Goal: Transaction & Acquisition: Purchase product/service

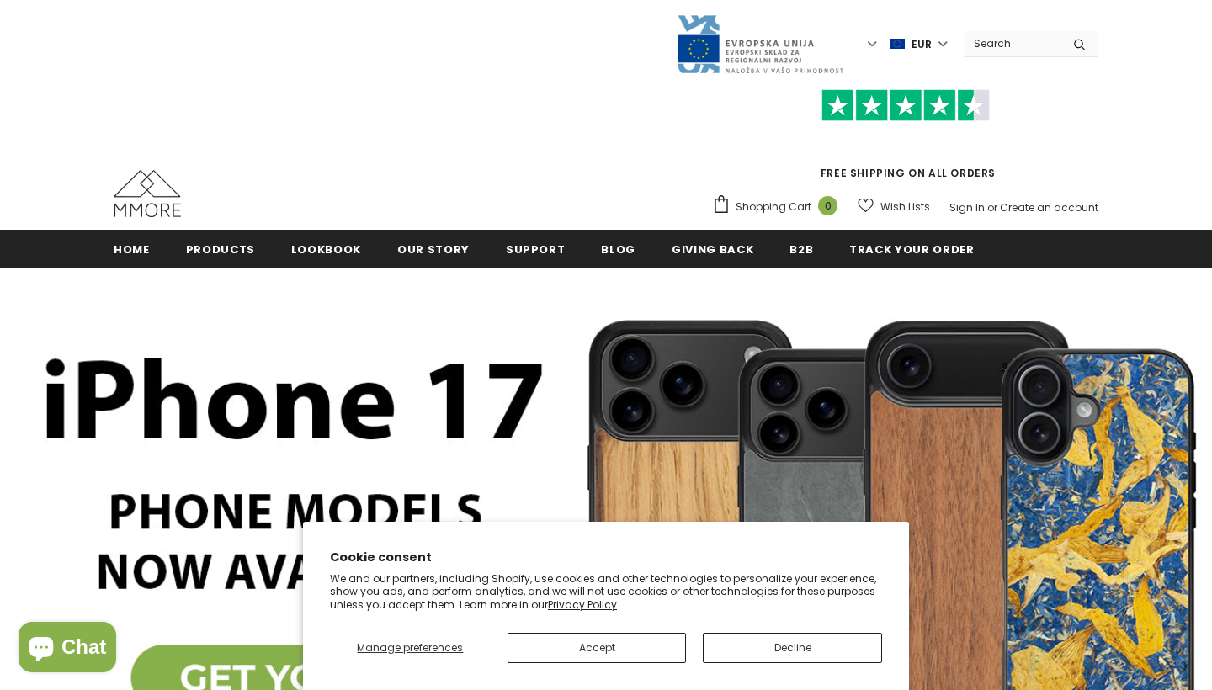
click at [632, 648] on button "Accept" at bounding box center [596, 648] width 179 height 30
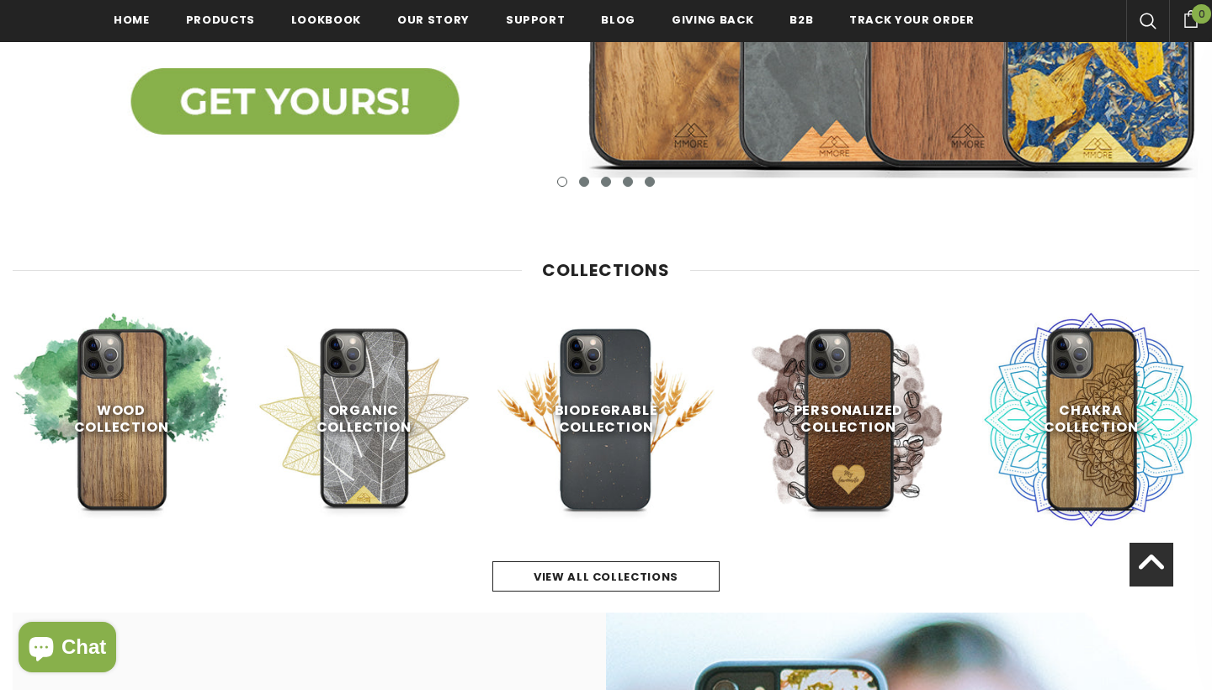
scroll to position [645, 0]
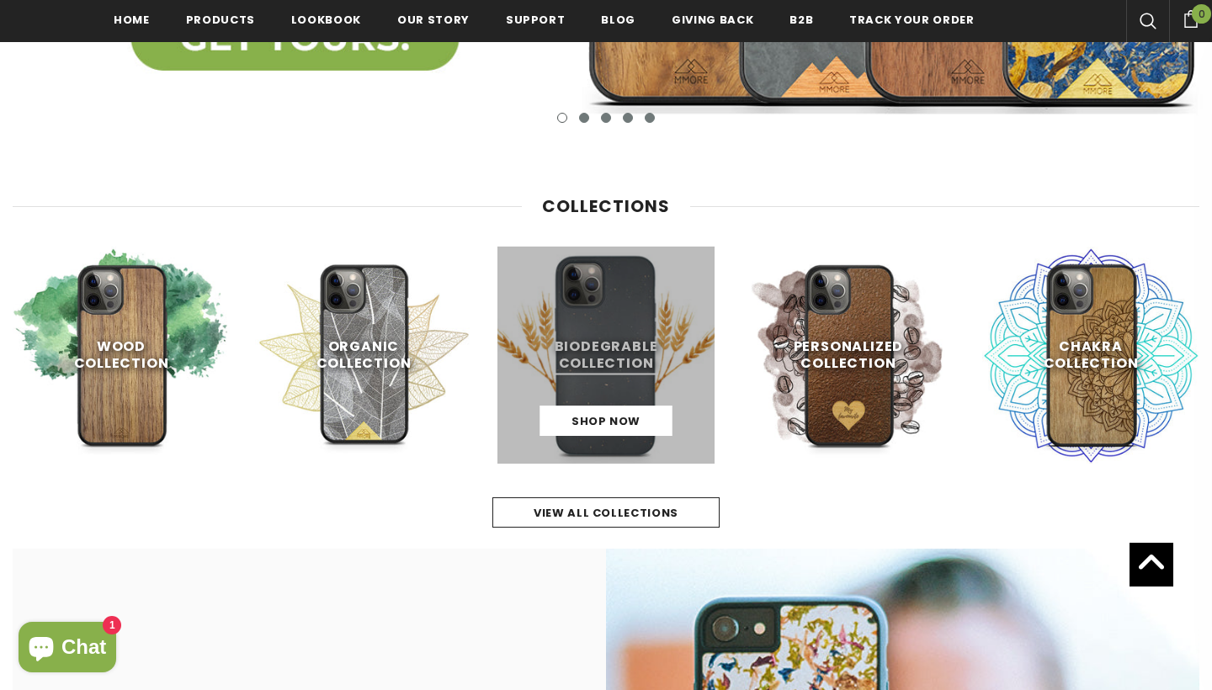
click at [634, 386] on link at bounding box center [605, 355] width 217 height 217
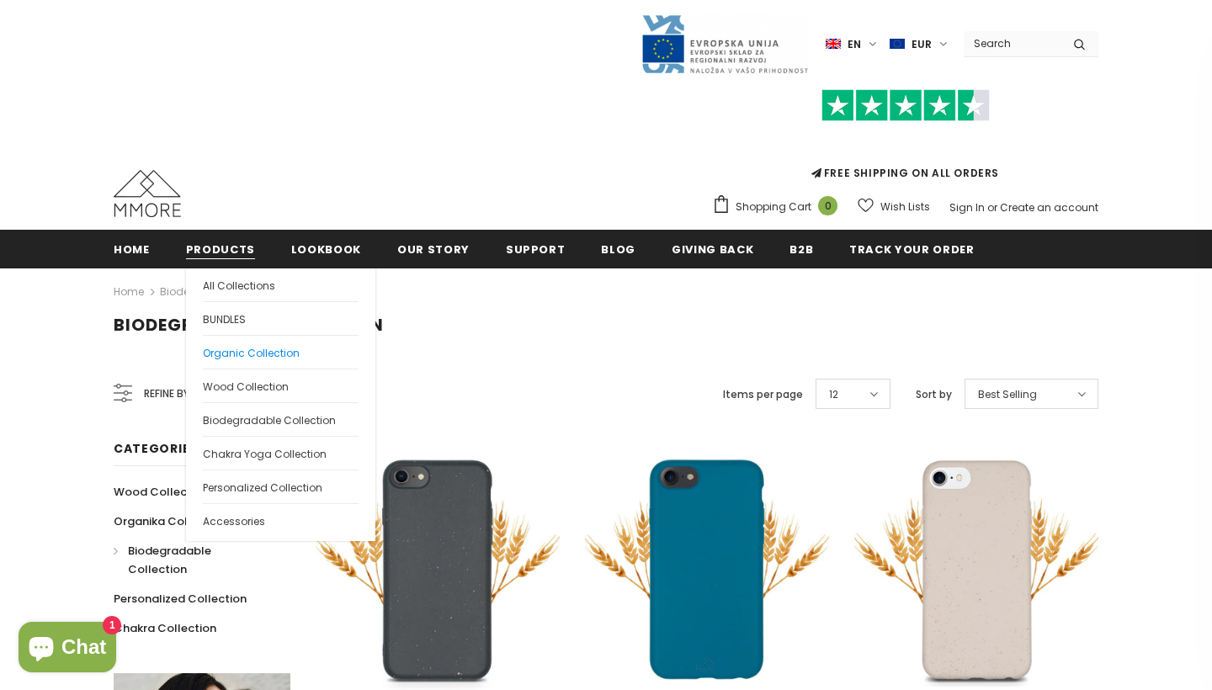
click at [228, 347] on span "Organic Collection" at bounding box center [251, 353] width 97 height 14
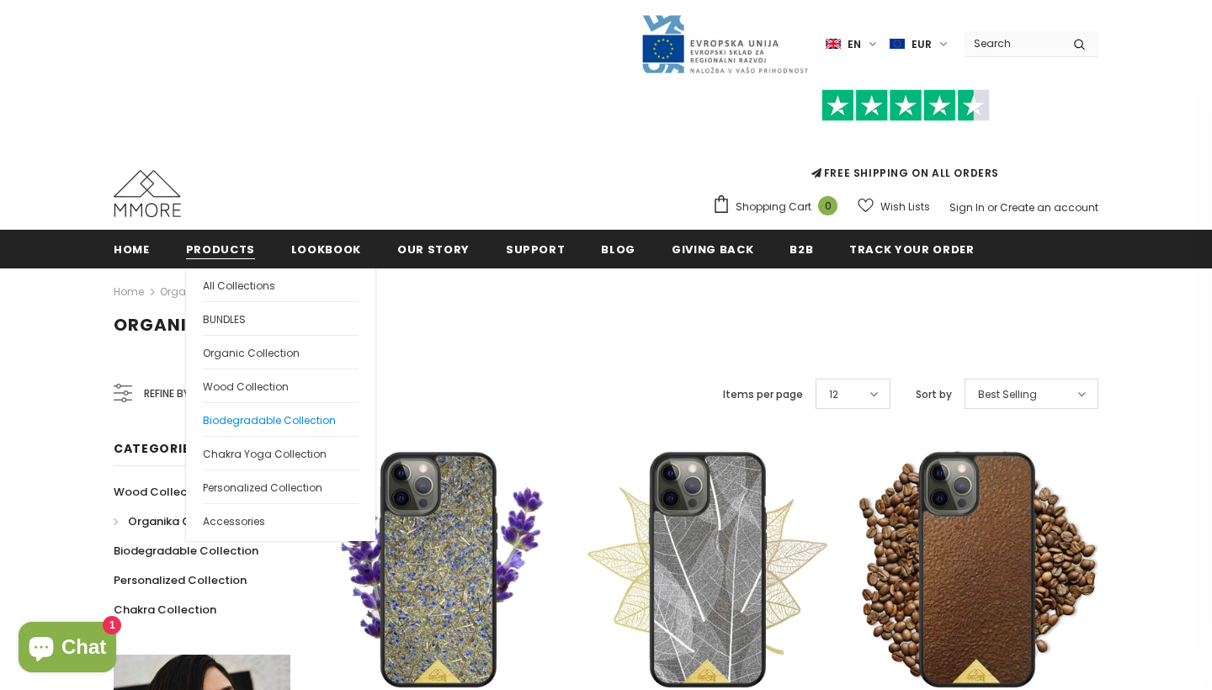
click at [249, 422] on span "Biodegradable Collection" at bounding box center [269, 420] width 133 height 14
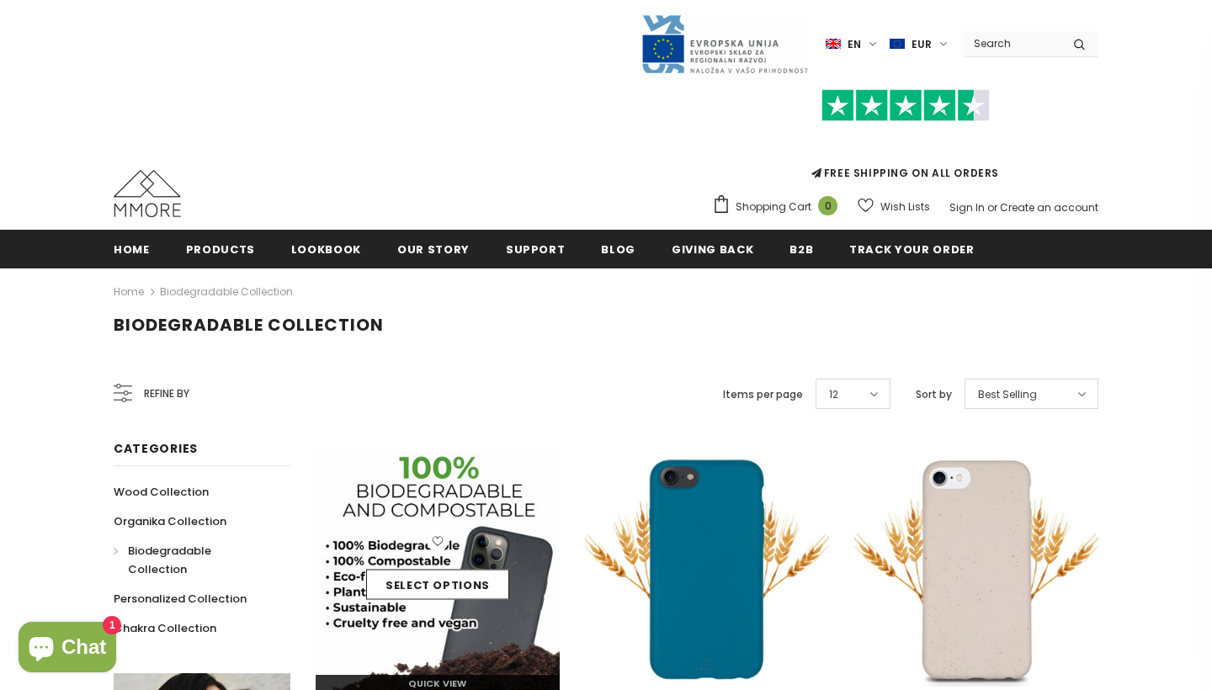
click at [511, 571] on div "Select options" at bounding box center [438, 570] width 244 height 80
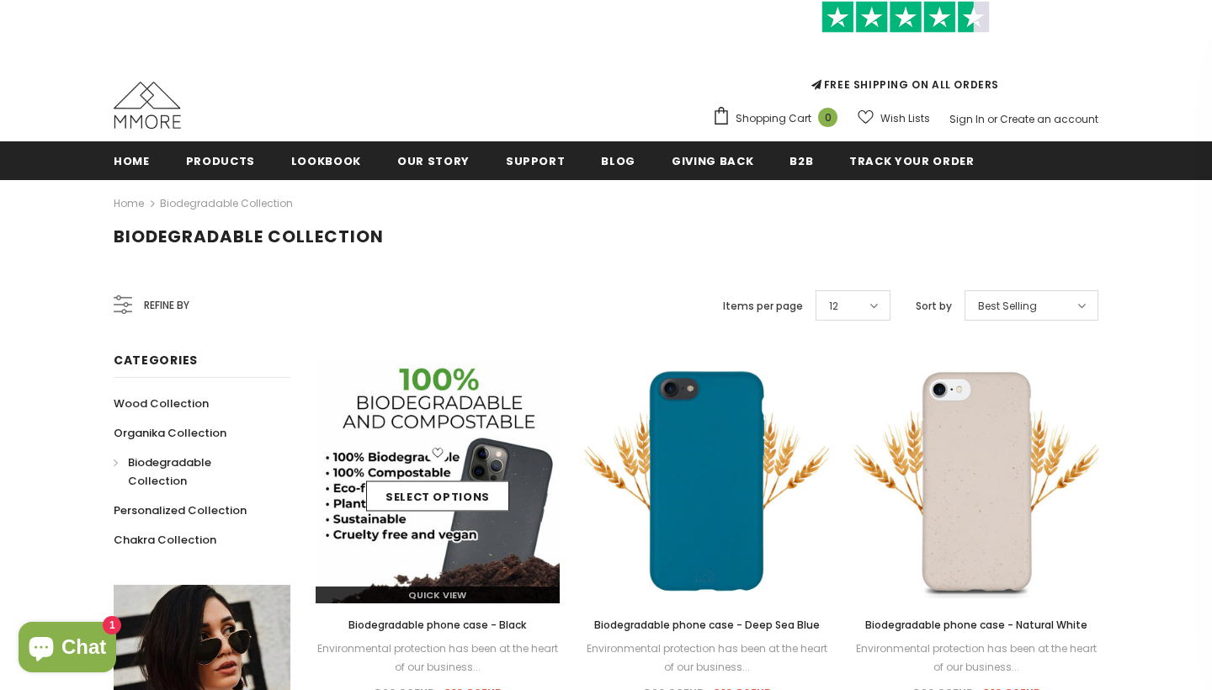
scroll to position [125, 0]
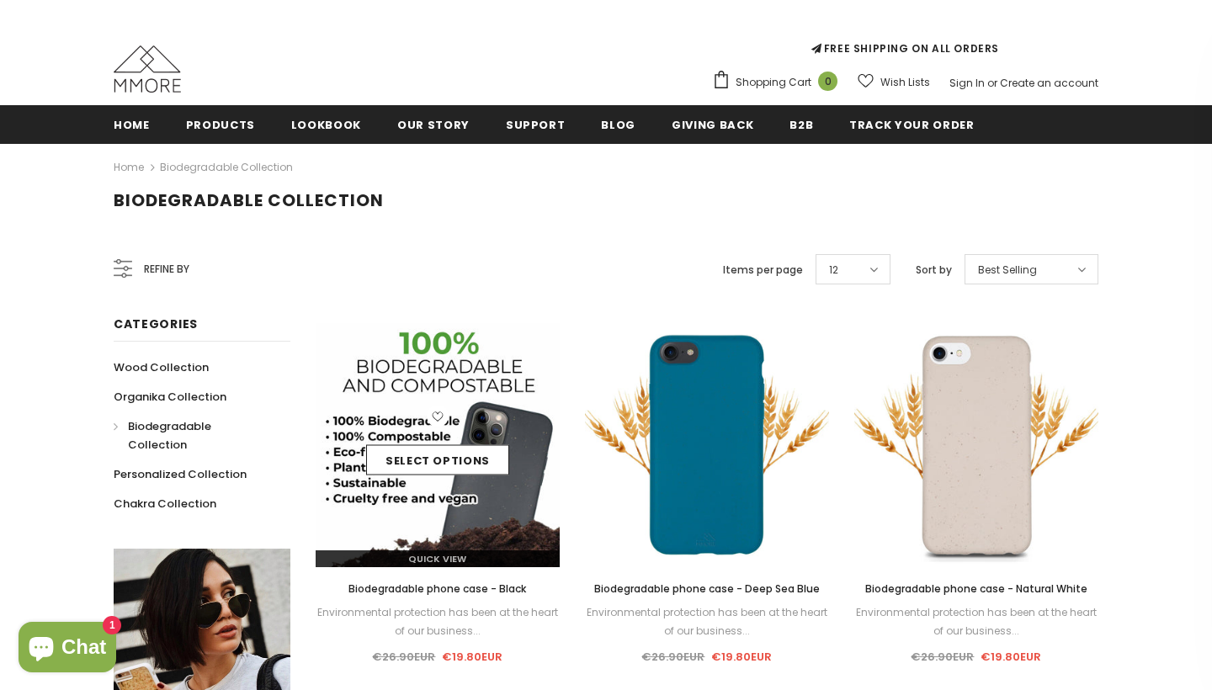
click at [451, 503] on img at bounding box center [438, 445] width 244 height 244
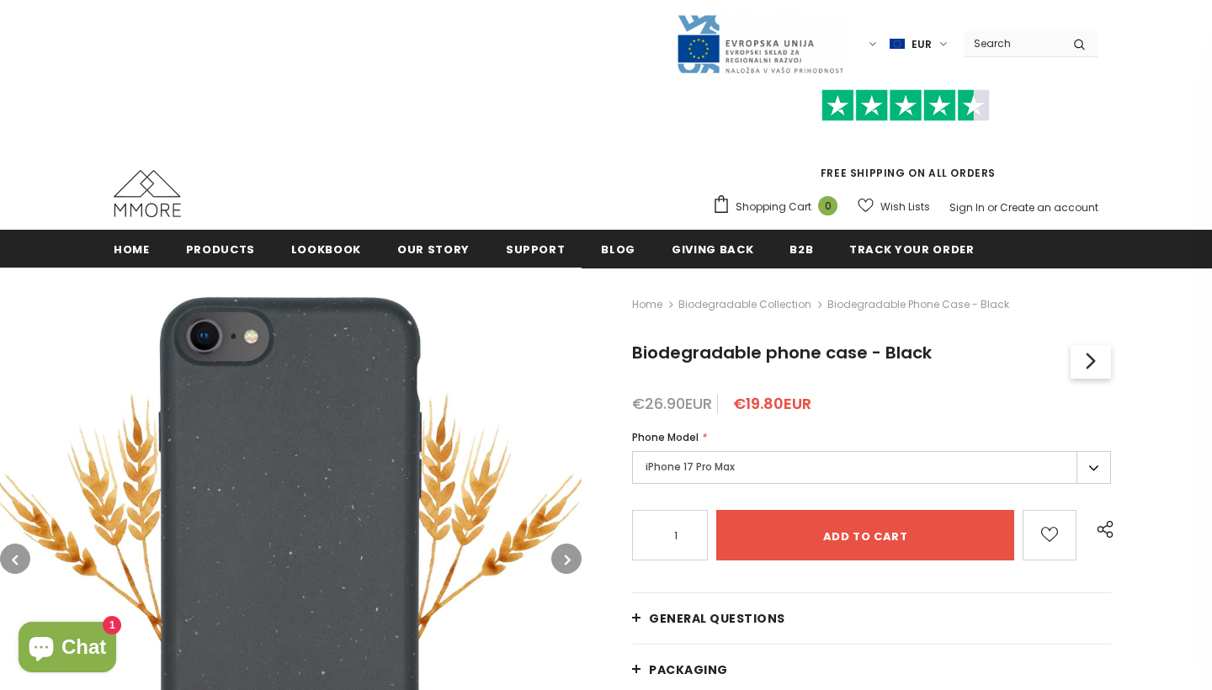
click at [711, 470] on label "iPhone 17 Pro Max" at bounding box center [871, 467] width 479 height 33
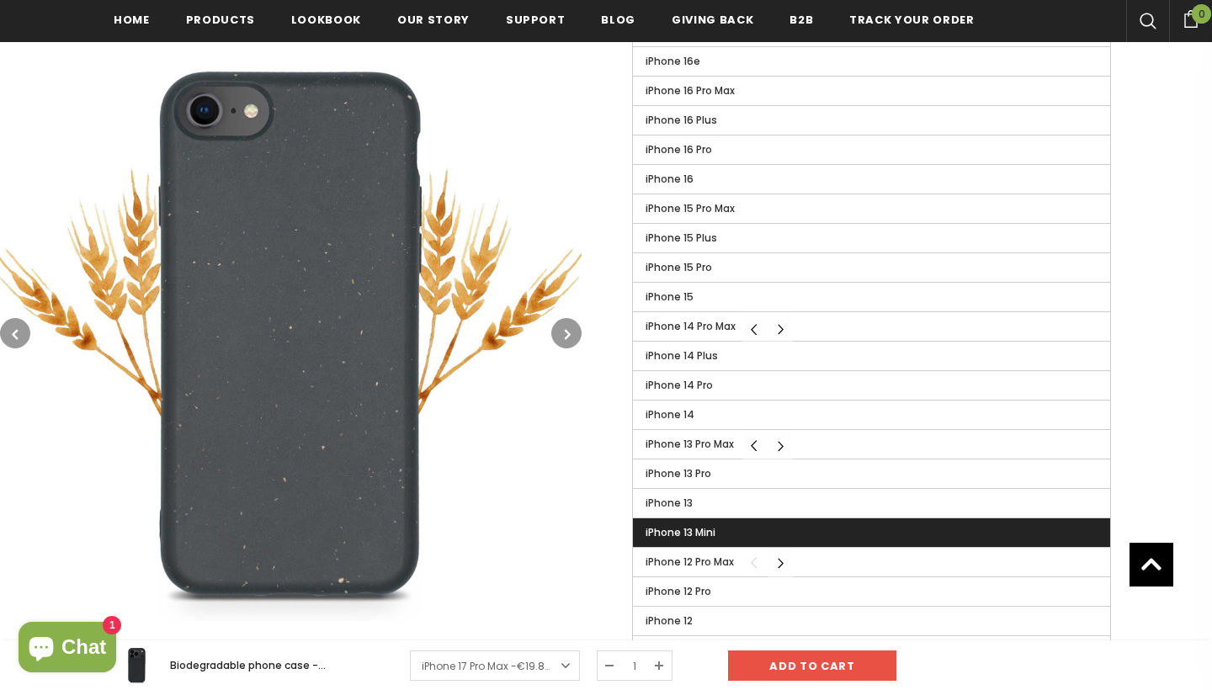
scroll to position [576, 0]
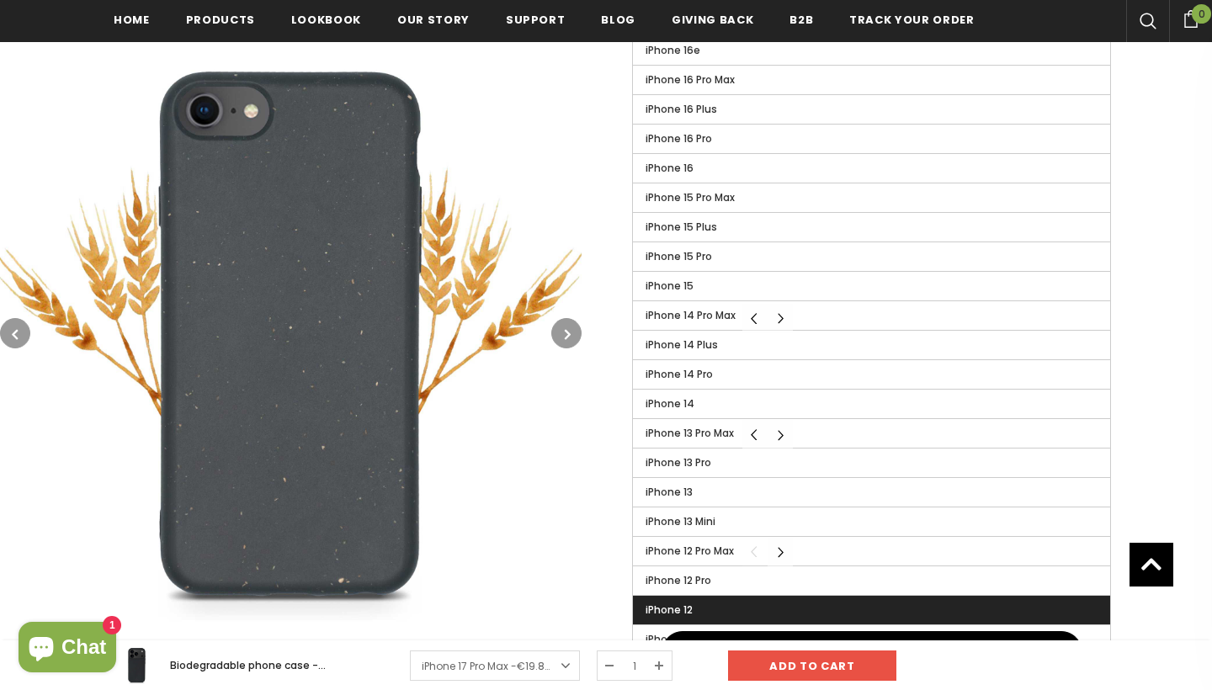
click at [709, 601] on label "iPhone 12" at bounding box center [871, 610] width 477 height 29
click at [0, 0] on input "iPhone 12" at bounding box center [0, 0] width 0 height 0
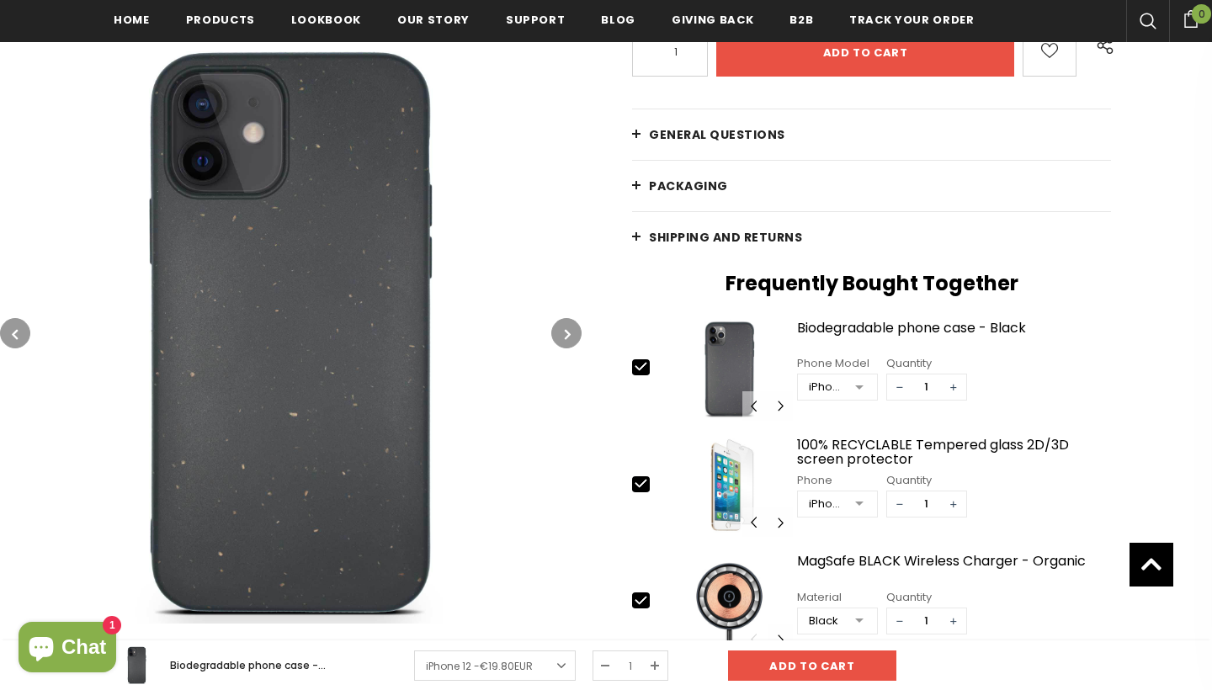
scroll to position [491, 0]
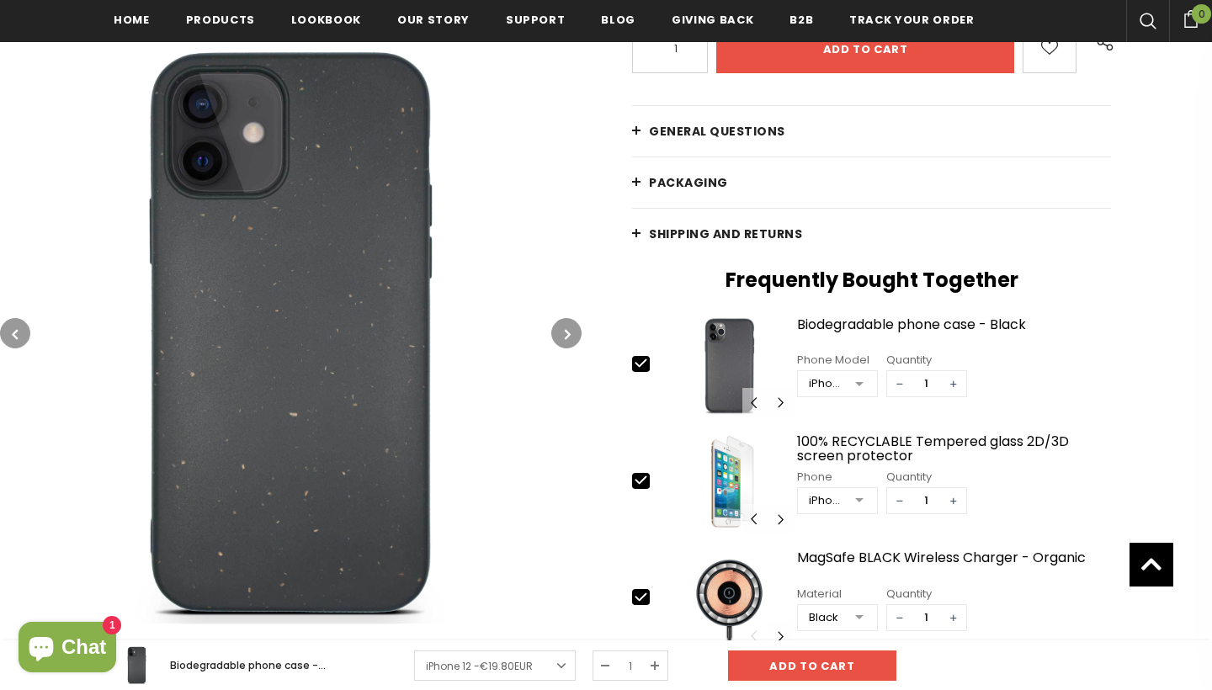
click at [634, 475] on icon at bounding box center [641, 480] width 18 height 18
type input "0"
click at [641, 603] on icon at bounding box center [641, 597] width 18 height 18
type input "0"
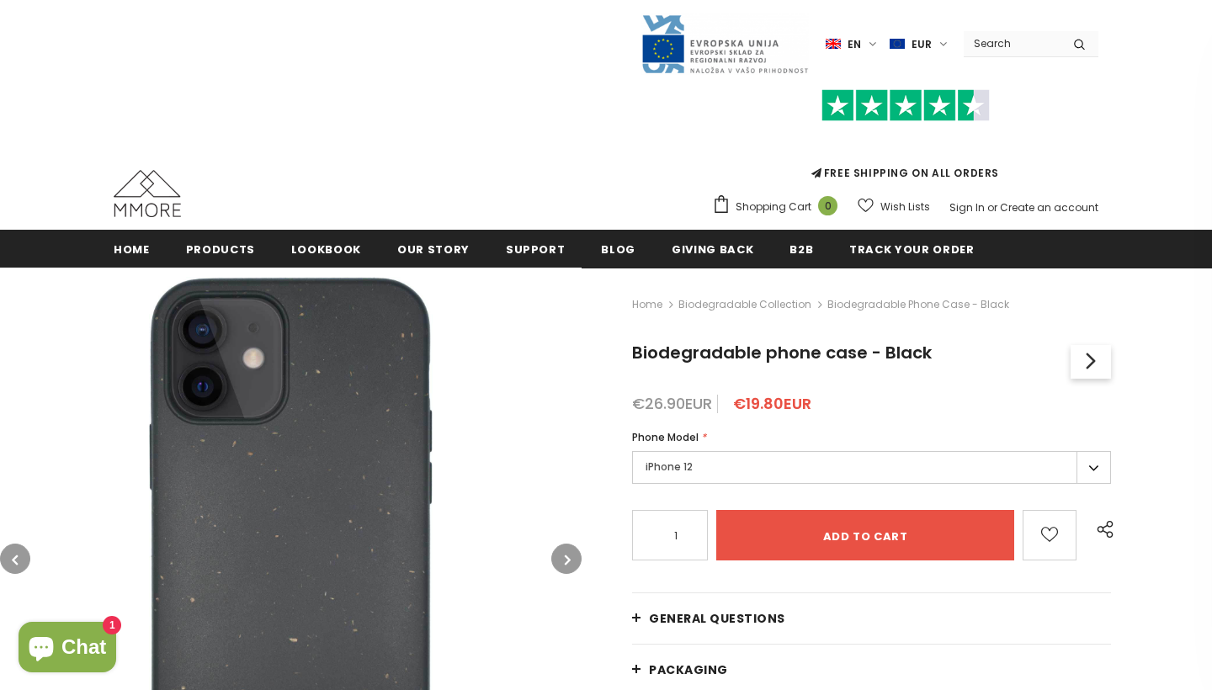
scroll to position [0, 0]
